Goal: Task Accomplishment & Management: Manage account settings

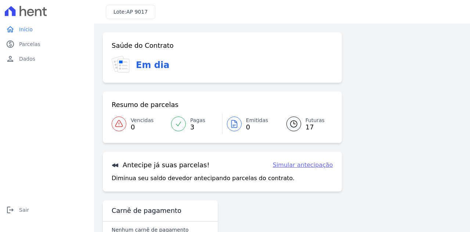
click at [182, 123] on div at bounding box center [178, 123] width 15 height 15
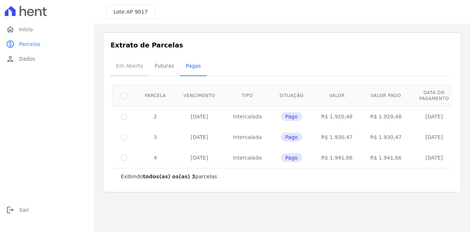
click at [145, 67] on span "Em Aberto" at bounding box center [130, 65] width 36 height 15
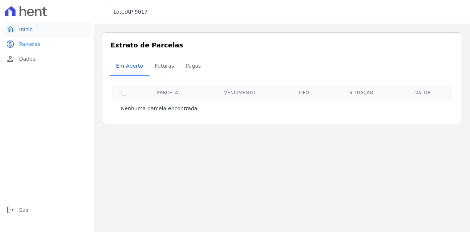
click at [36, 31] on link "home Início" at bounding box center [47, 29] width 88 height 15
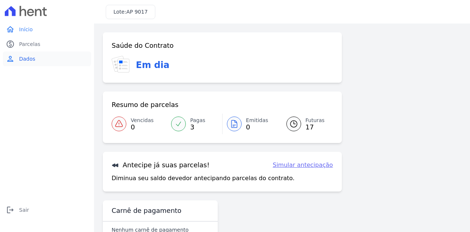
click at [32, 60] on span "Dados" at bounding box center [27, 58] width 16 height 7
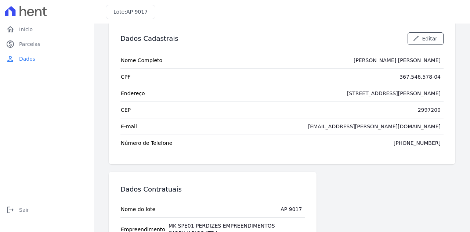
scroll to position [3, 0]
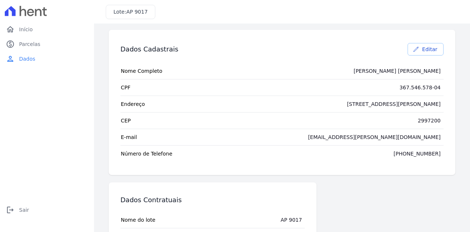
click at [413, 54] on link "Editar" at bounding box center [426, 49] width 36 height 12
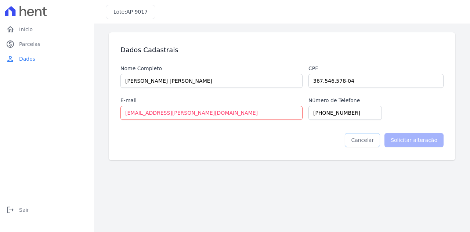
click at [377, 139] on link "Cancelar" at bounding box center [362, 140] width 35 height 14
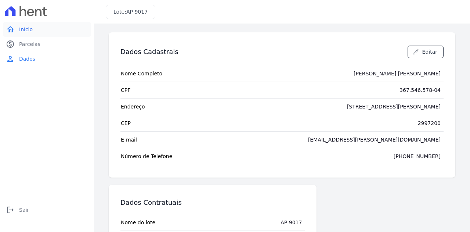
click at [21, 30] on span "Início" at bounding box center [26, 29] width 14 height 7
